Goal: Navigation & Orientation: Find specific page/section

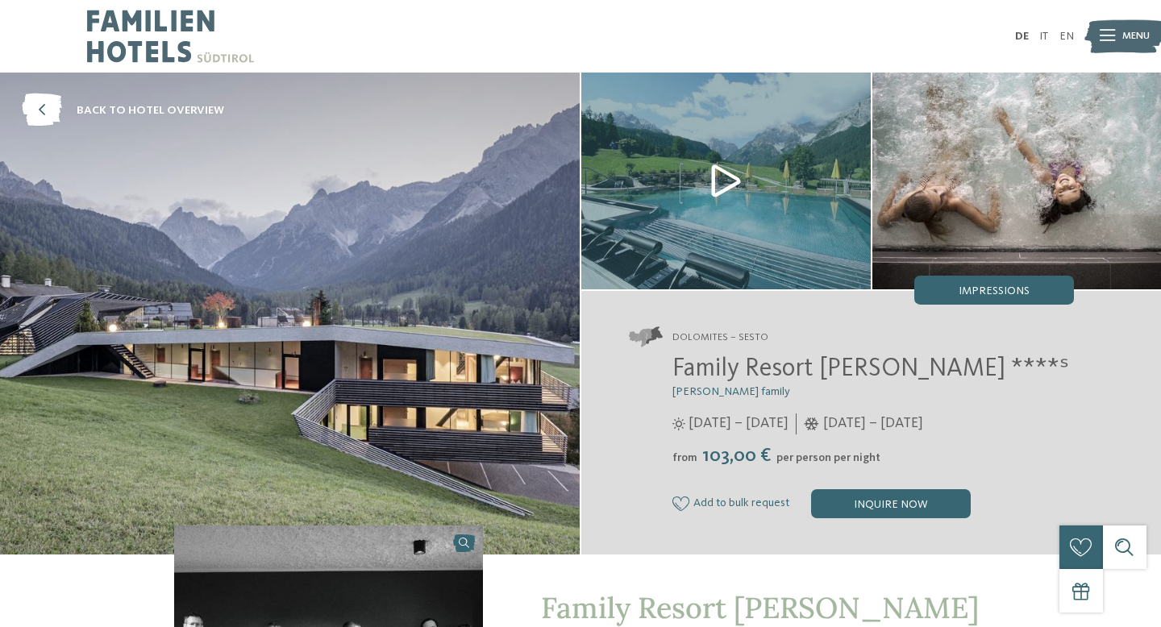
click at [717, 188] on img at bounding box center [726, 181] width 290 height 217
